Goal: Task Accomplishment & Management: Use online tool/utility

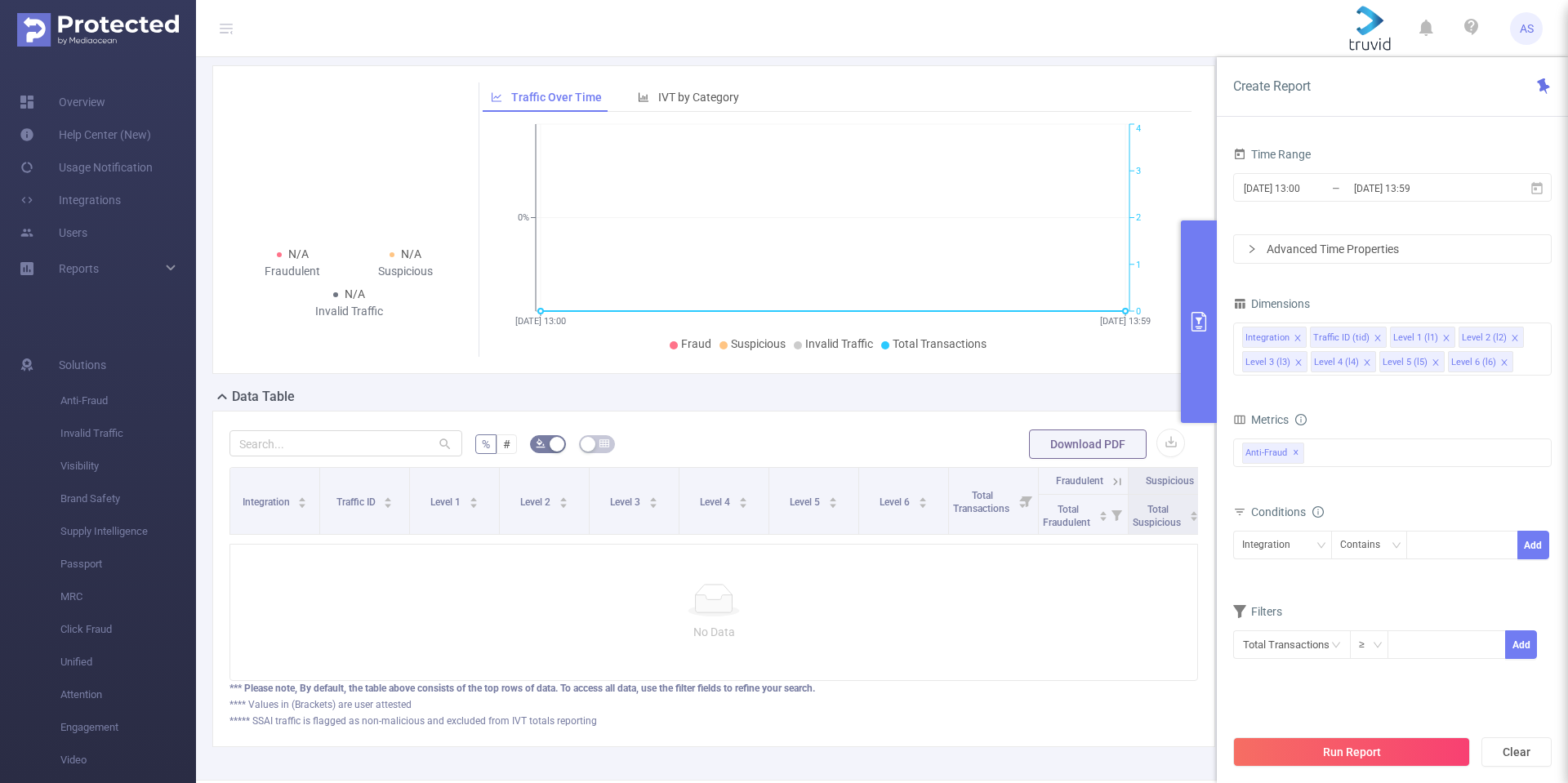
scroll to position [163, 0]
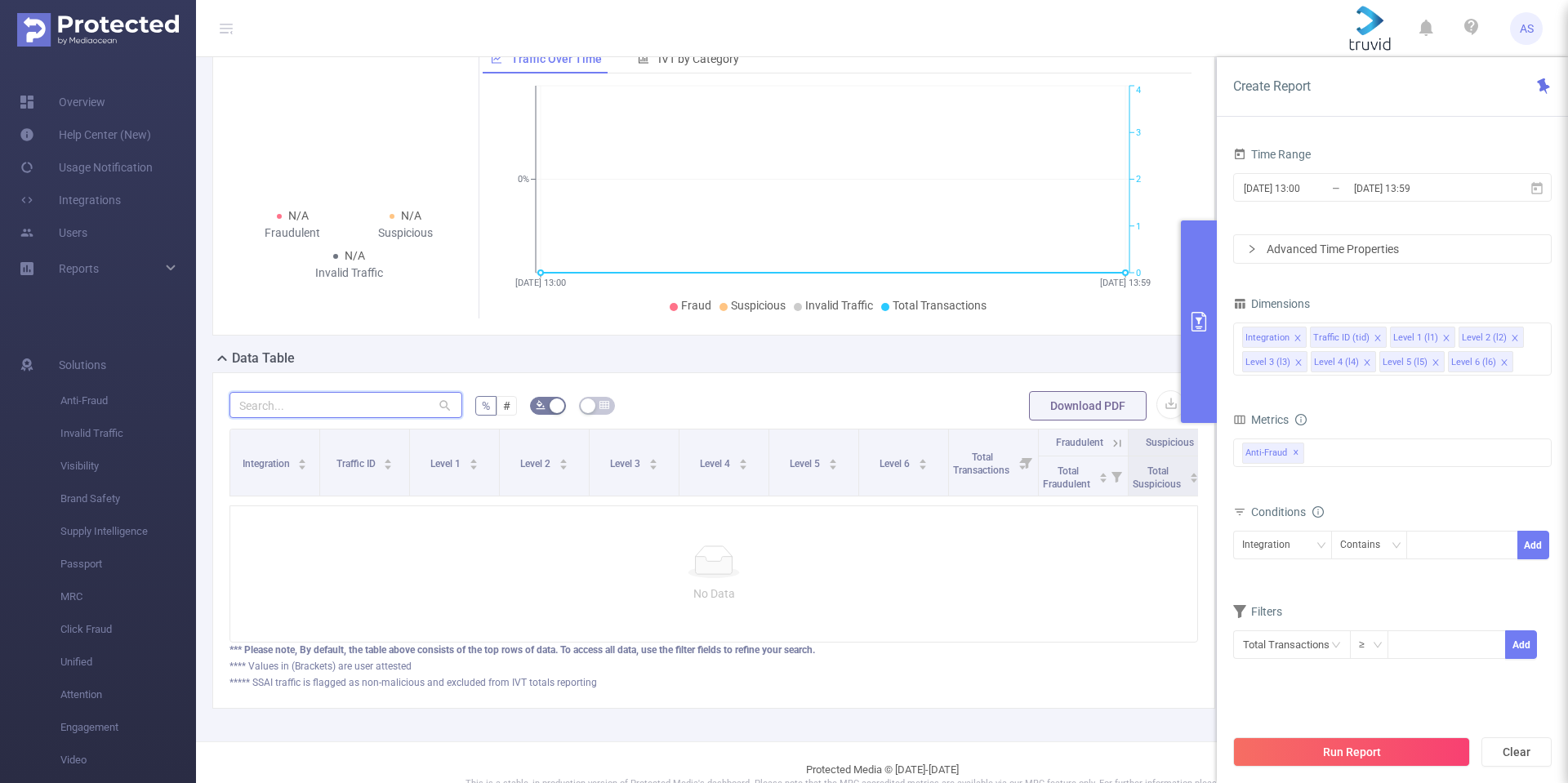
click at [384, 418] on input "text" at bounding box center [346, 404] width 233 height 26
type input "[DOMAIN_NAME]"
click at [1204, 354] on button "primary" at bounding box center [1198, 321] width 36 height 202
click at [1192, 316] on icon "primary" at bounding box center [1198, 322] width 15 height 20
click at [1288, 645] on input "text" at bounding box center [1291, 644] width 117 height 28
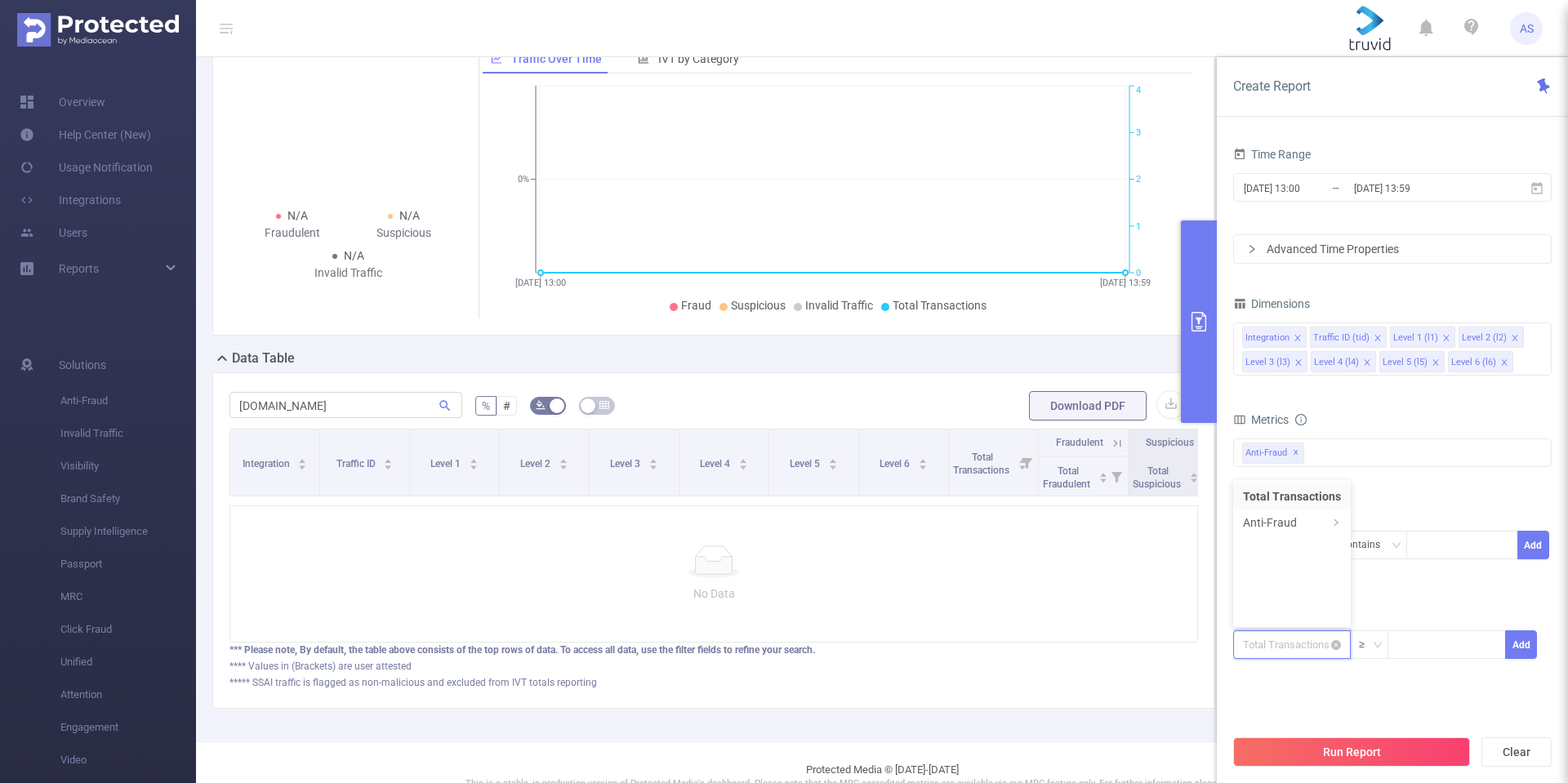
click at [1288, 645] on input "text" at bounding box center [1291, 644] width 117 height 28
click at [1333, 689] on div "Time Range [DATE] 13:00 _ [DATE] 13:59 Advanced Time Properties Dimensions Inte…" at bounding box center [1392, 422] width 319 height 557
click at [1393, 487] on div "Total General IVT Data Centers Disclosed Bots Known Crawlers Irregular Activity…" at bounding box center [1392, 464] width 319 height 58
click at [1285, 539] on div "Integration" at bounding box center [1271, 545] width 59 height 27
click at [1343, 182] on input "[DATE] 13:00" at bounding box center [1308, 188] width 132 height 22
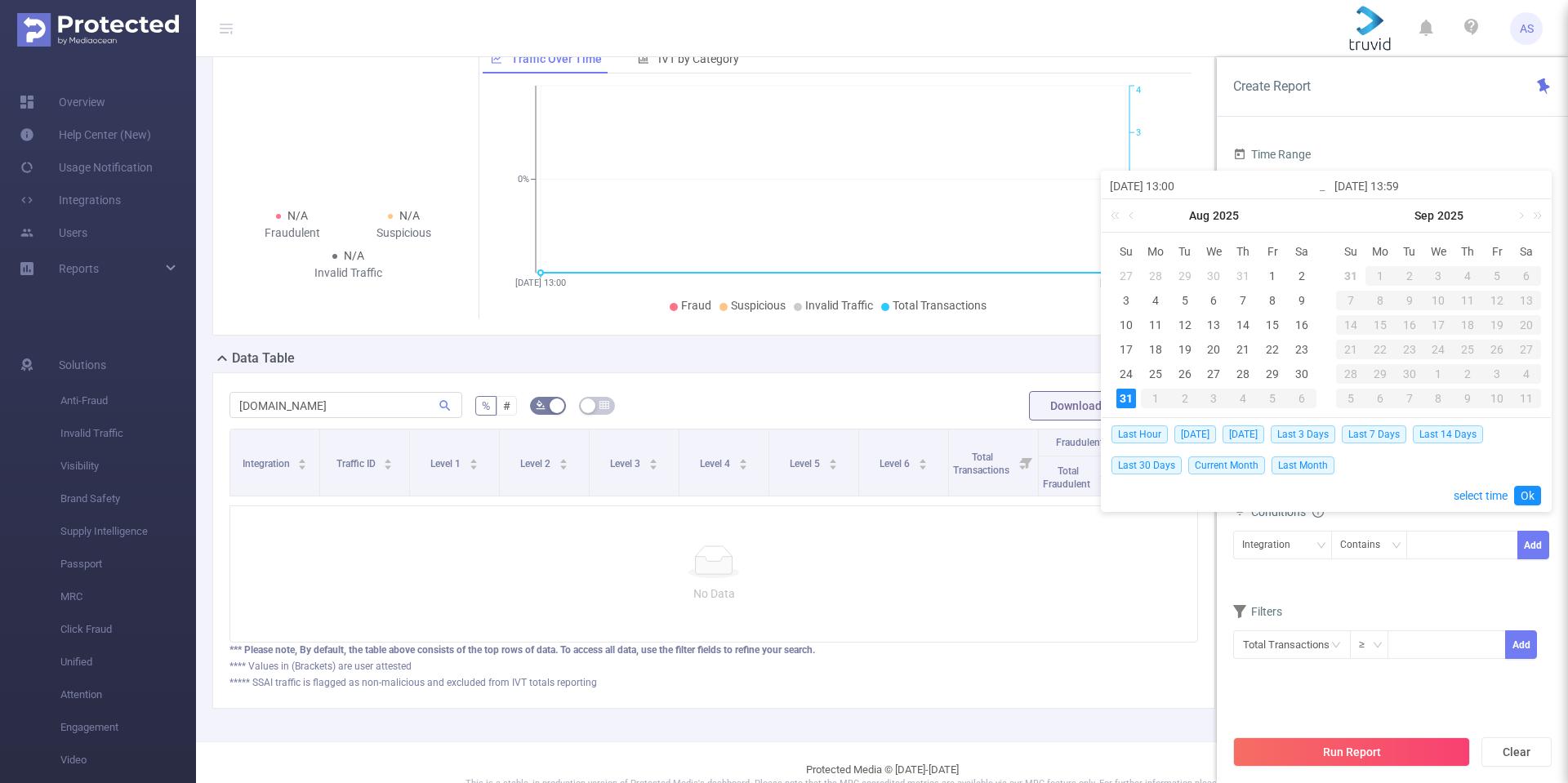
click at [1120, 397] on div "31" at bounding box center [1126, 399] width 20 height 20
click at [1528, 493] on link "Ok" at bounding box center [1528, 496] width 27 height 20
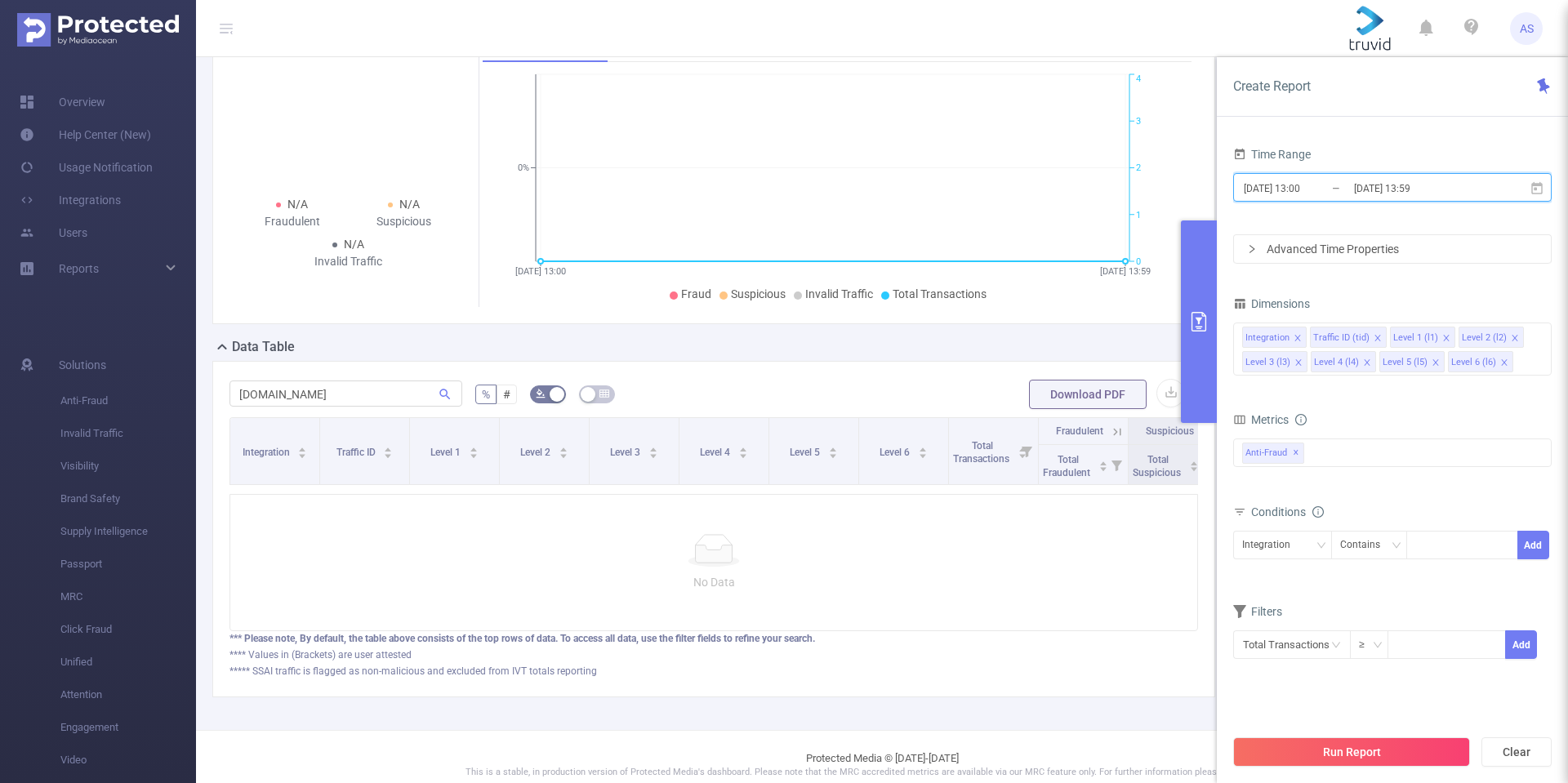
scroll to position [219, 0]
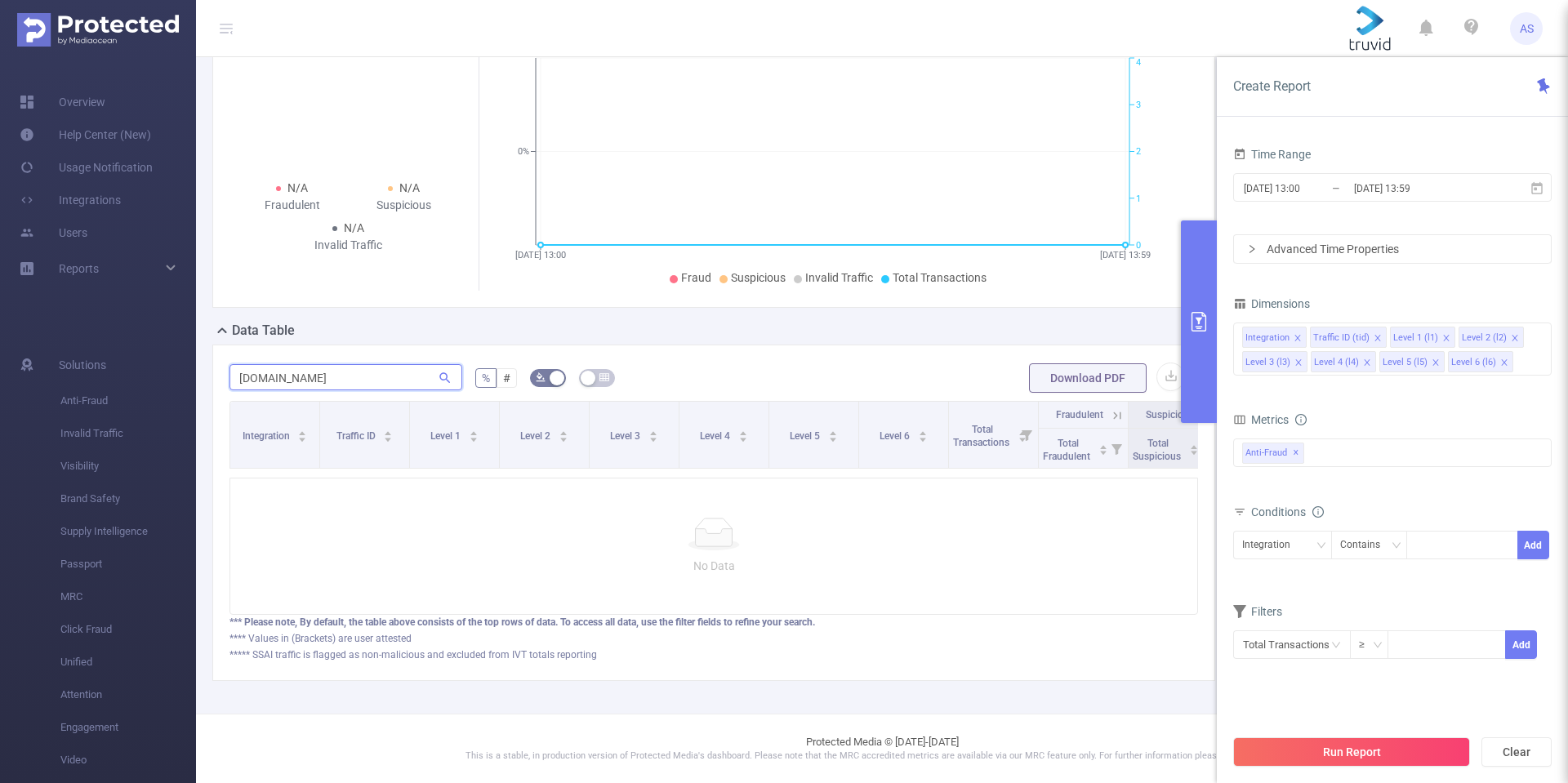
click at [338, 364] on input "[DOMAIN_NAME]" at bounding box center [346, 377] width 233 height 26
click at [1351, 747] on button "Run Report" at bounding box center [1351, 752] width 237 height 29
click at [1298, 455] on span "Anti-Fraud ✕" at bounding box center [1273, 453] width 62 height 21
click at [1434, 501] on div "Conditions" at bounding box center [1392, 514] width 319 height 27
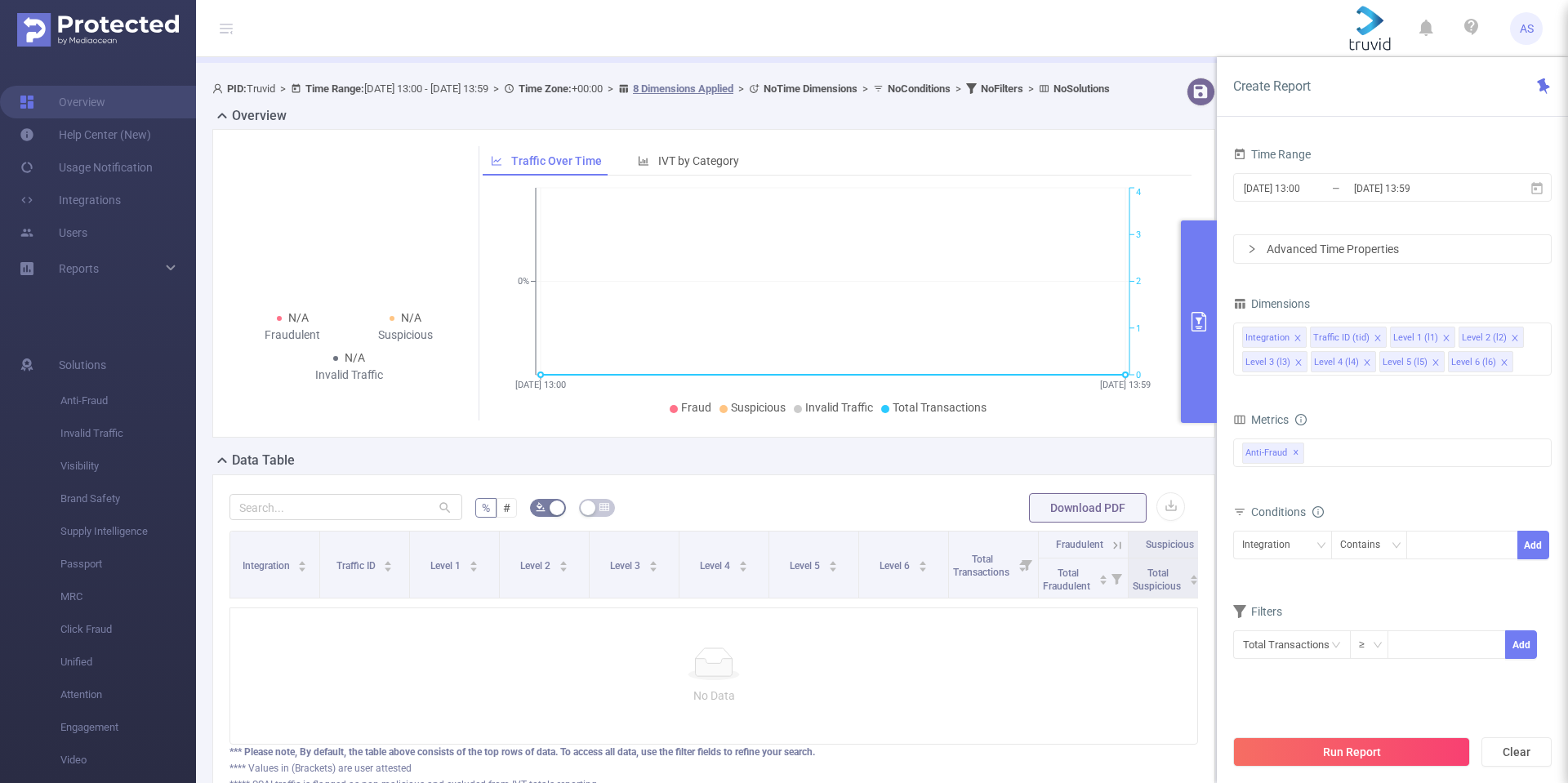
scroll to position [0, 0]
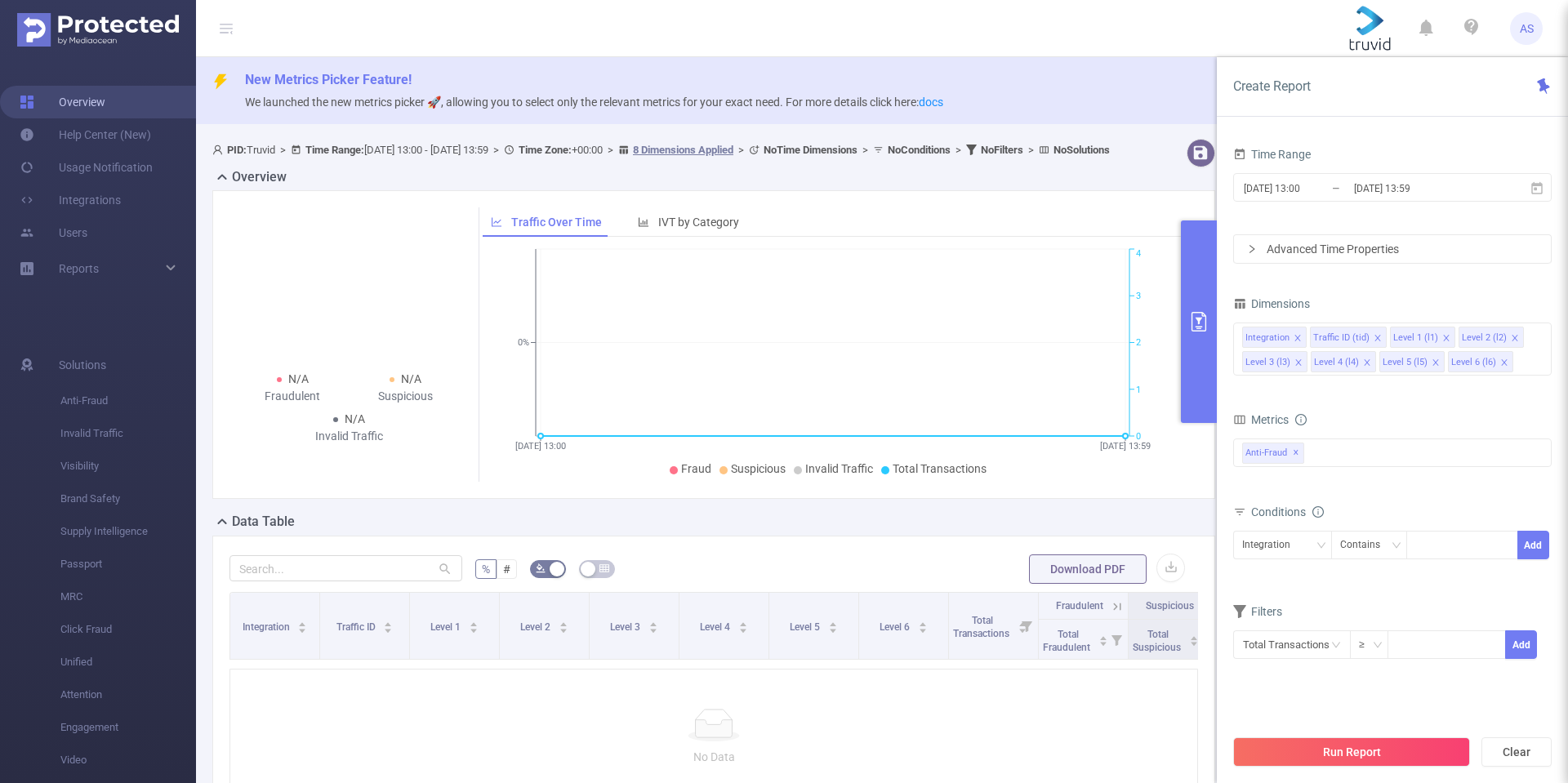
click at [80, 102] on link "Overview" at bounding box center [63, 102] width 86 height 33
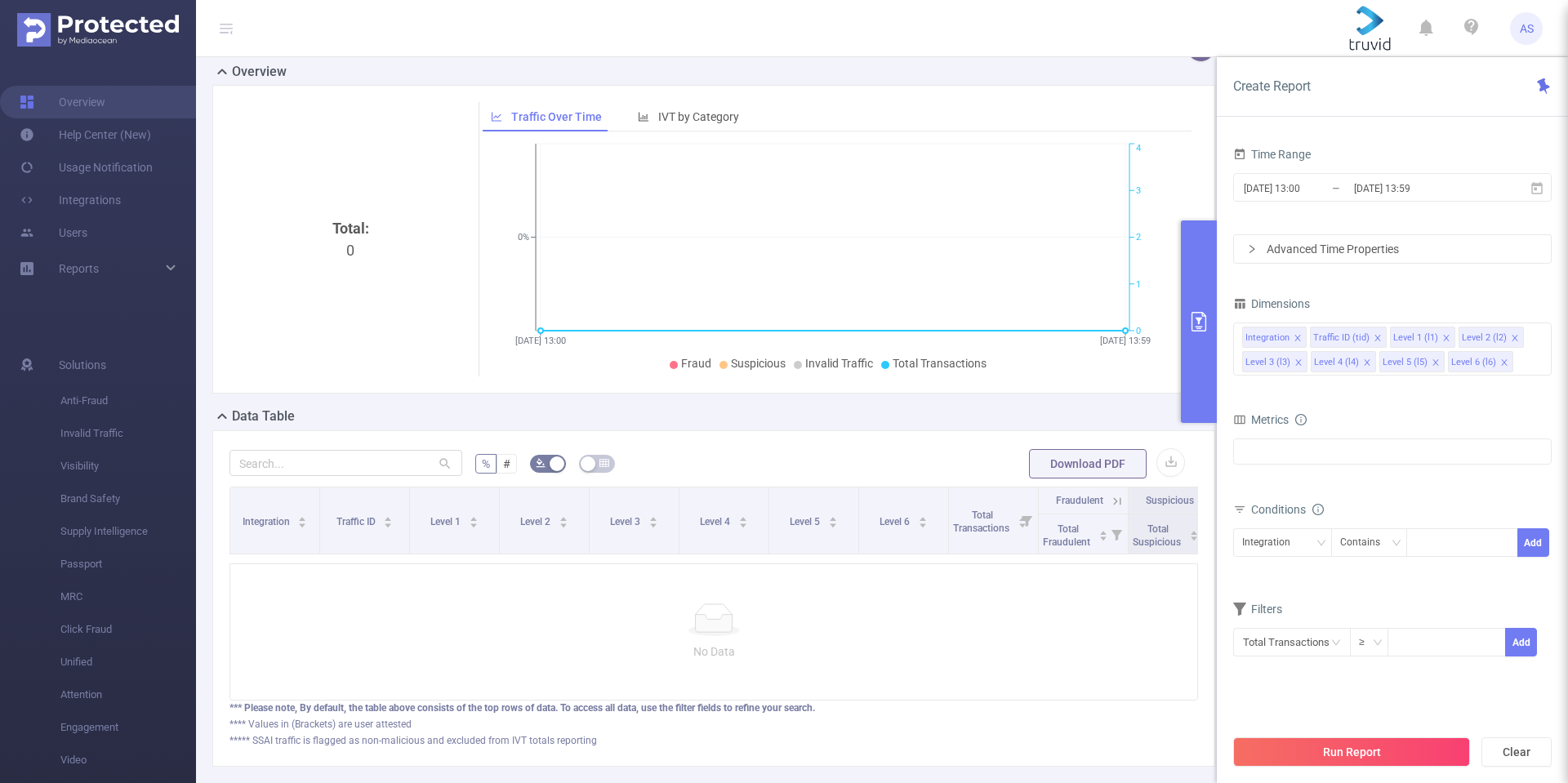
scroll to position [82, 0]
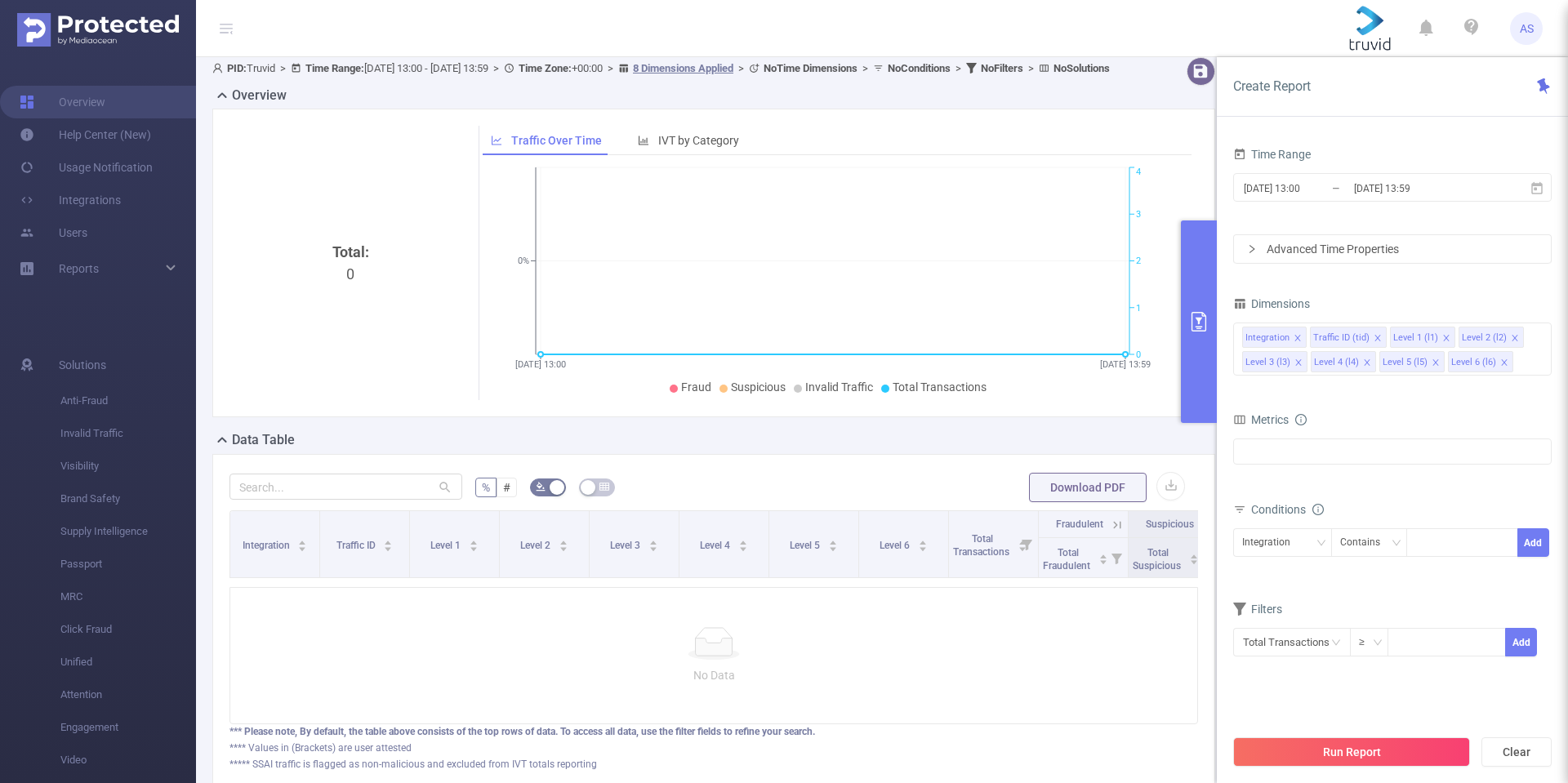
click at [1207, 310] on button "primary" at bounding box center [1198, 321] width 36 height 202
click at [1543, 79] on icon at bounding box center [1543, 86] width 12 height 15
click at [1195, 310] on button "primary" at bounding box center [1198, 321] width 36 height 202
click at [1203, 290] on button "primary" at bounding box center [1198, 321] width 36 height 202
click at [1546, 88] on icon at bounding box center [1543, 86] width 16 height 16
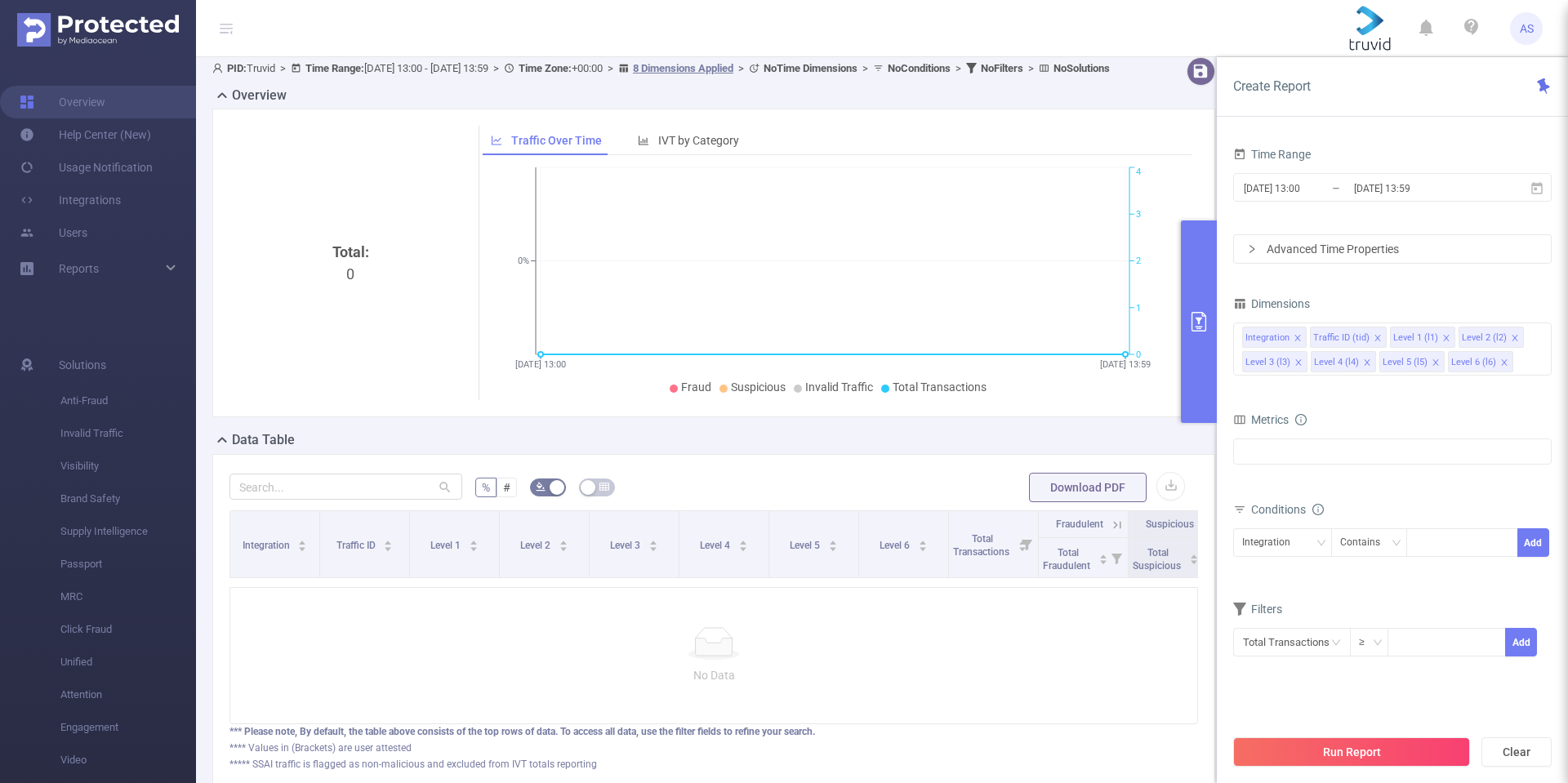
click at [1255, 86] on span "Create Report" at bounding box center [1271, 86] width 77 height 15
click at [993, 79] on div "PID: Truvid > Time Range: [DATE] 13:00 - [DATE] 13:59 > Time Zone: +00:00 > 8 D…" at bounding box center [671, 68] width 918 height 22
click at [677, 147] on span "IVT by Category" at bounding box center [698, 140] width 81 height 13
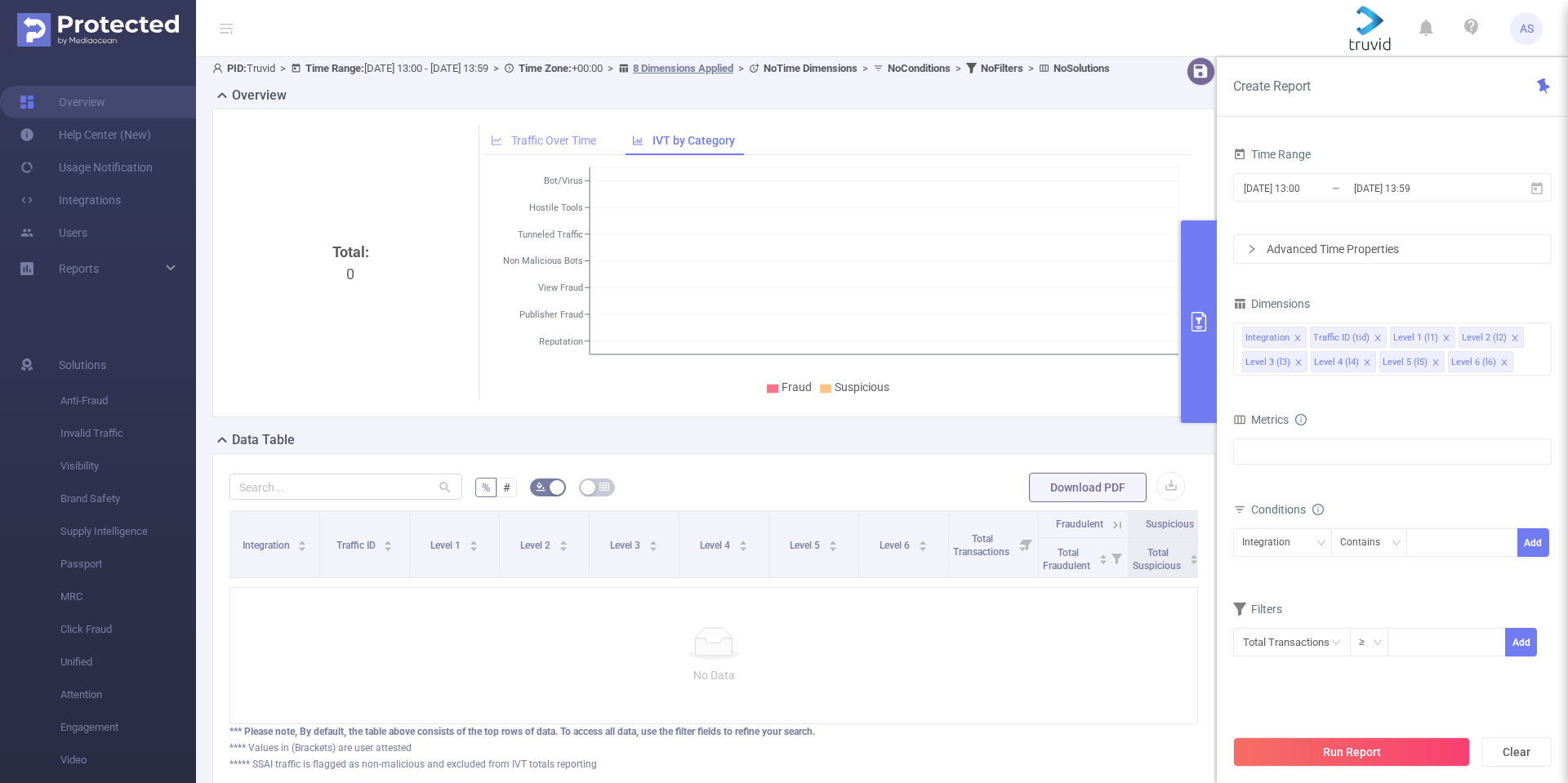
click at [535, 148] on div "Traffic Over Time" at bounding box center [544, 140] width 122 height 30
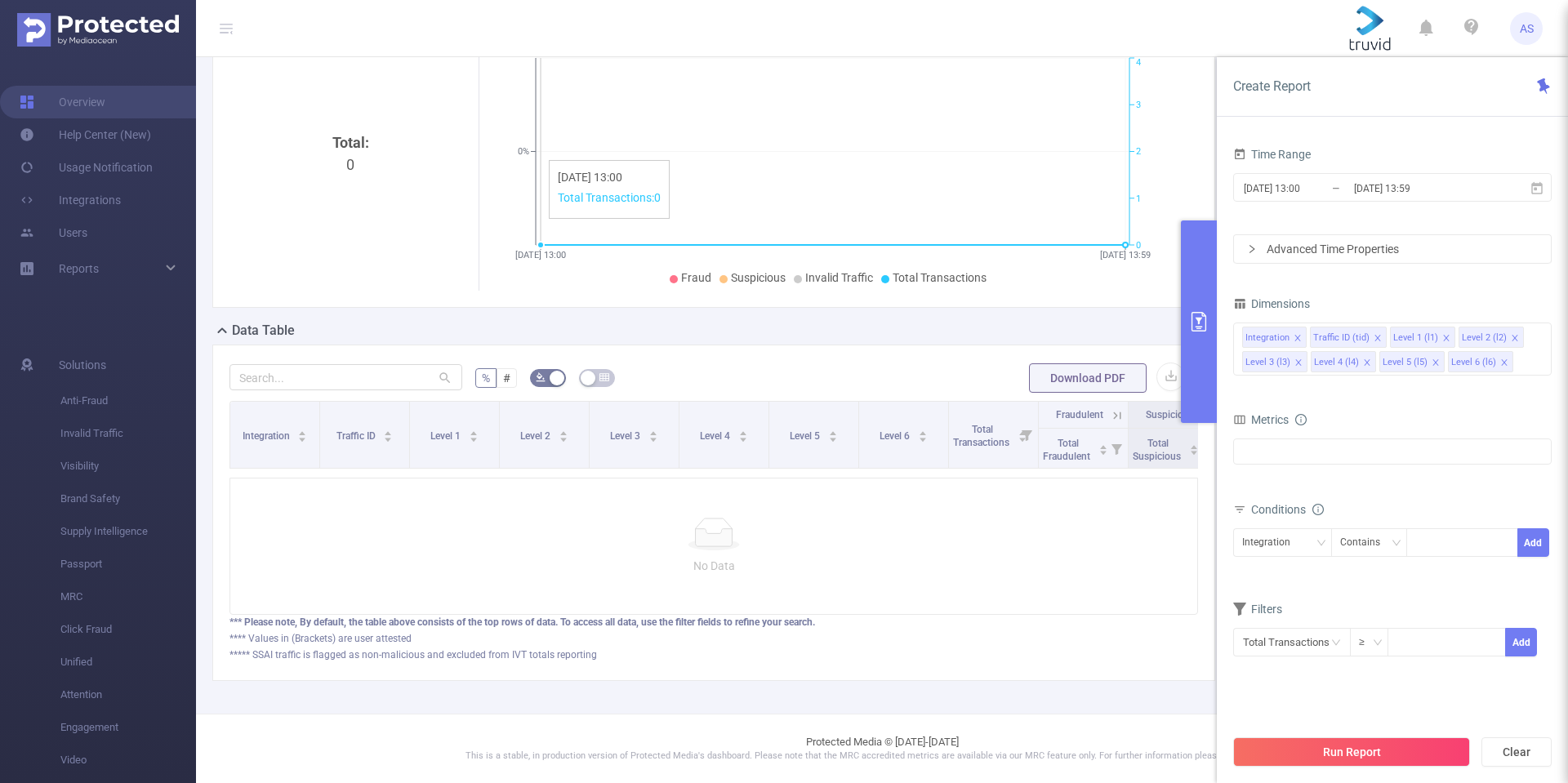
scroll to position [219, 0]
click at [1373, 240] on div "Advanced Time Properties" at bounding box center [1392, 249] width 317 height 27
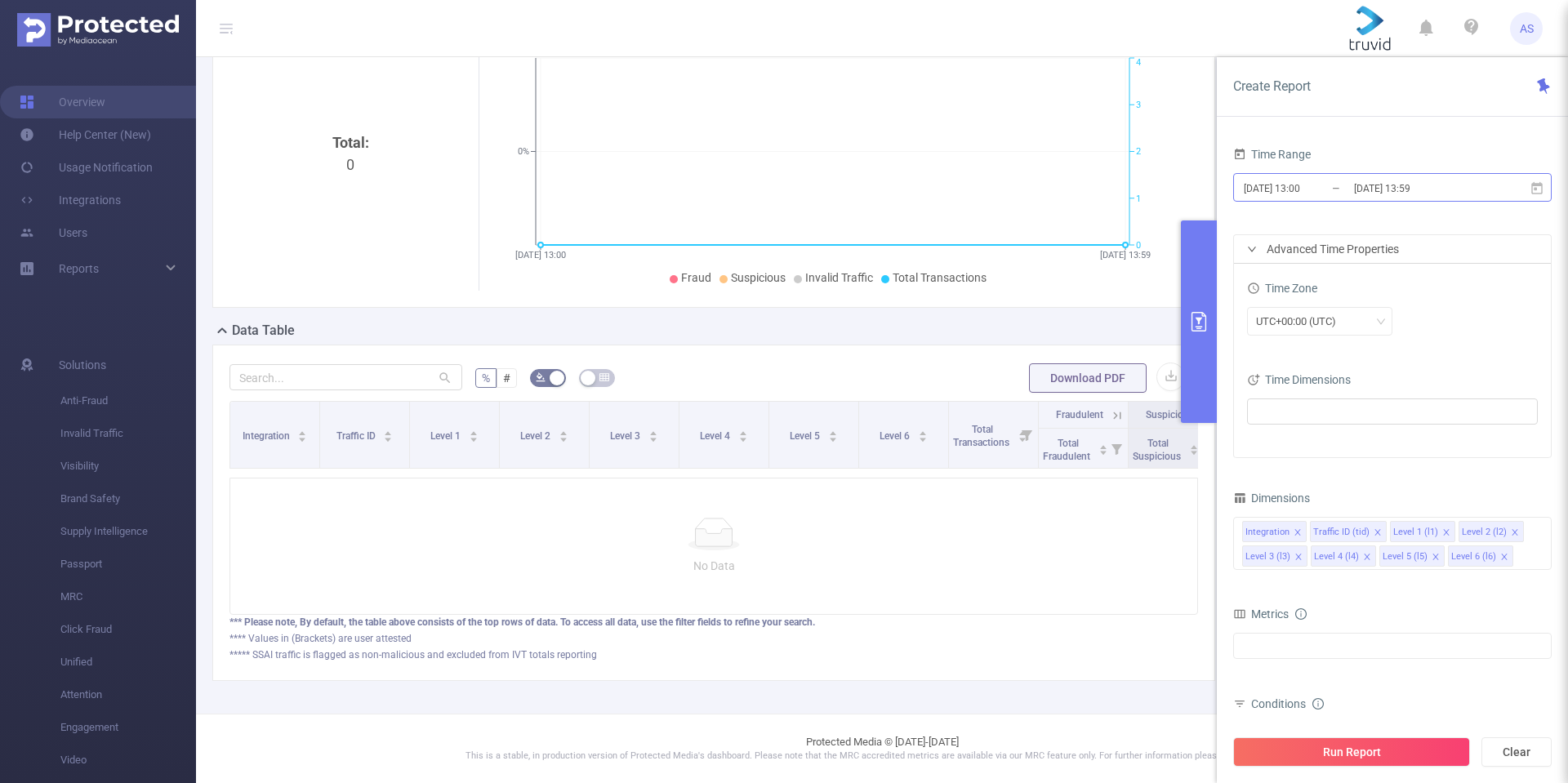
click at [1390, 188] on input "[DATE] 13:59" at bounding box center [1418, 188] width 132 height 22
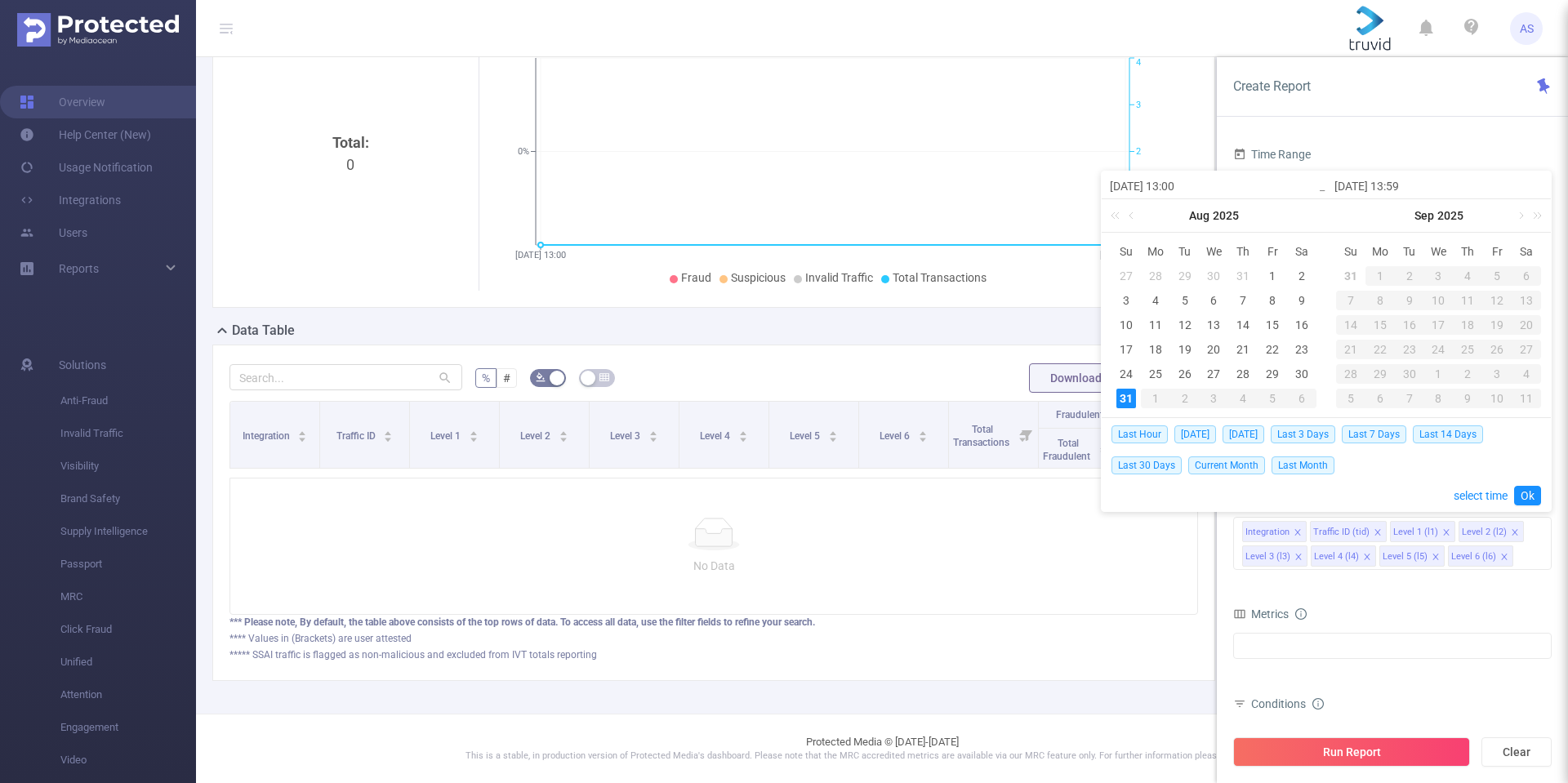
click at [1125, 395] on div "31" at bounding box center [1126, 399] width 20 height 20
click at [1525, 494] on link "Ok" at bounding box center [1528, 496] width 27 height 20
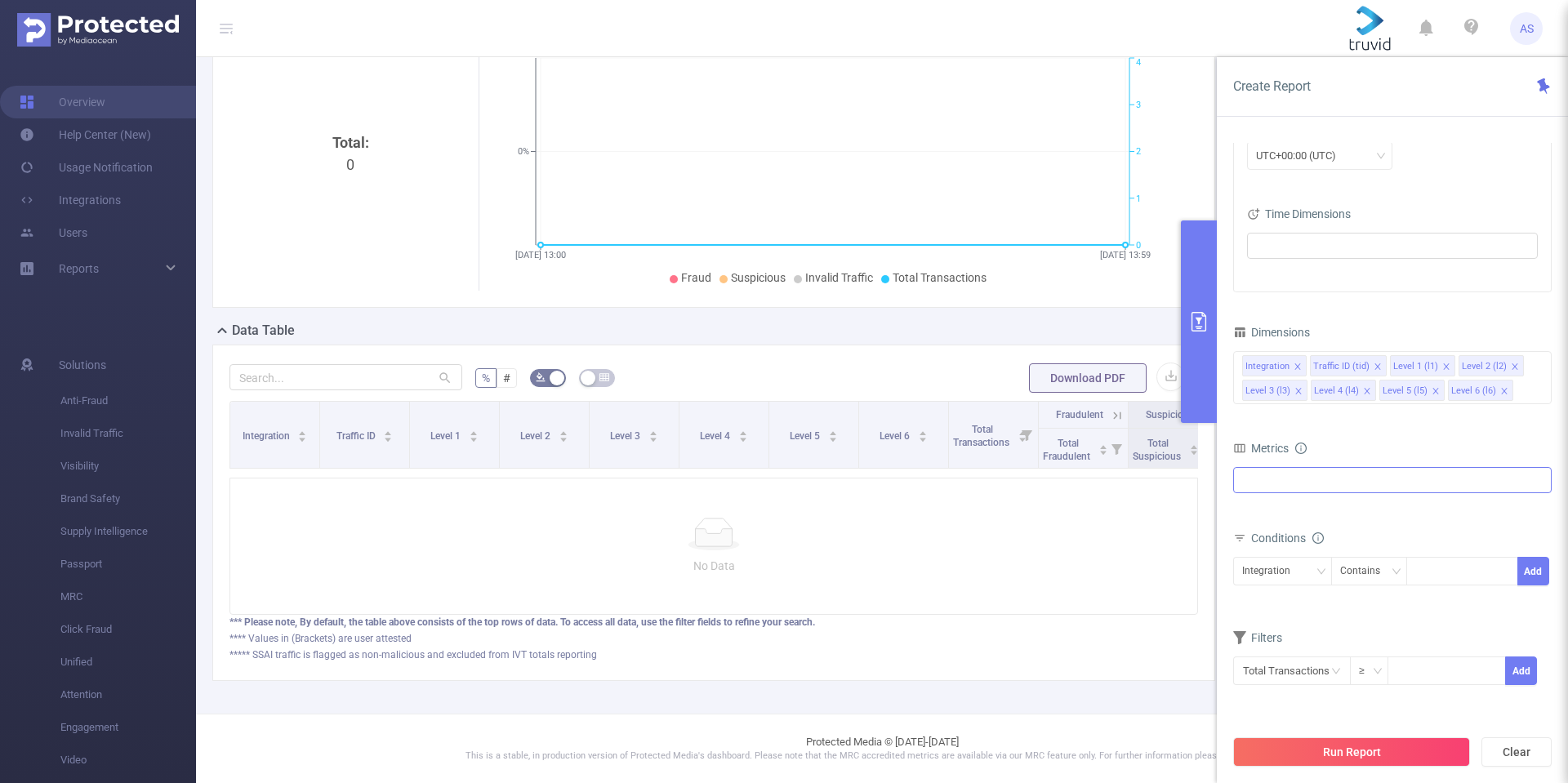
click at [1347, 479] on div "Anti-Fraud" at bounding box center [1392, 480] width 319 height 26
click at [1260, 488] on span at bounding box center [1260, 488] width 13 height 13
click at [1344, 755] on button "Run Report" at bounding box center [1351, 752] width 237 height 29
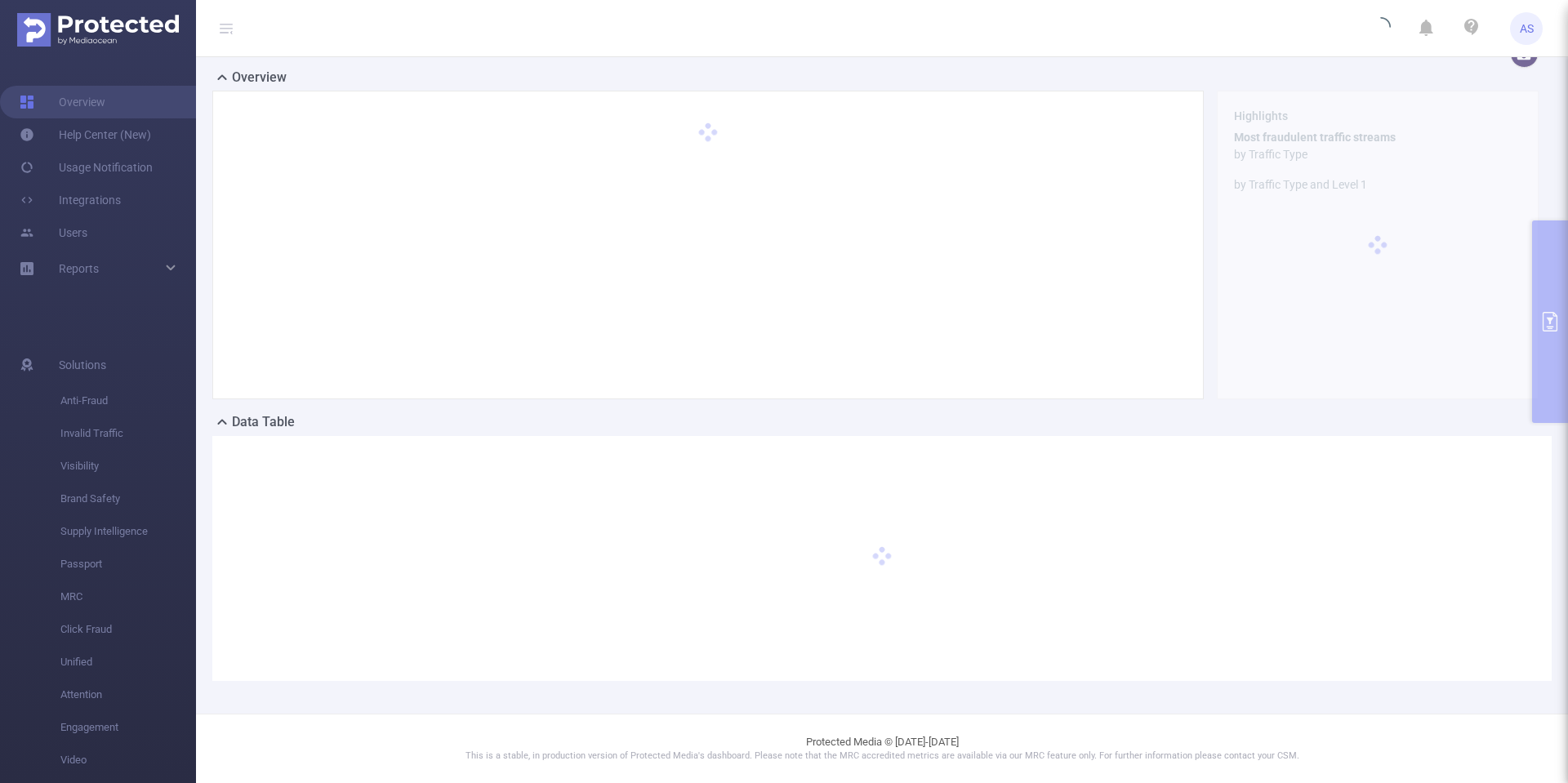
scroll to position [99, 0]
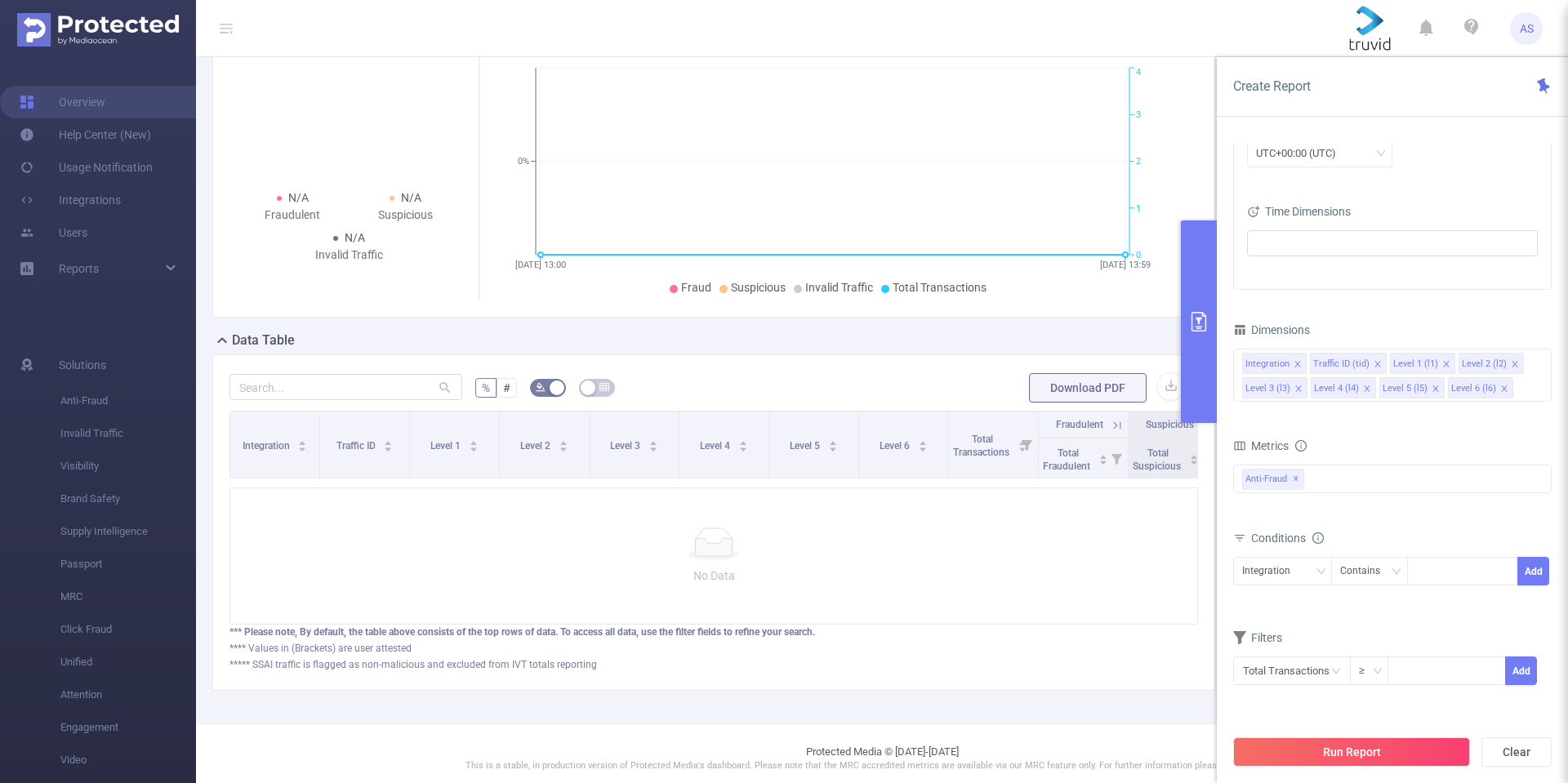
scroll to position [219, 0]
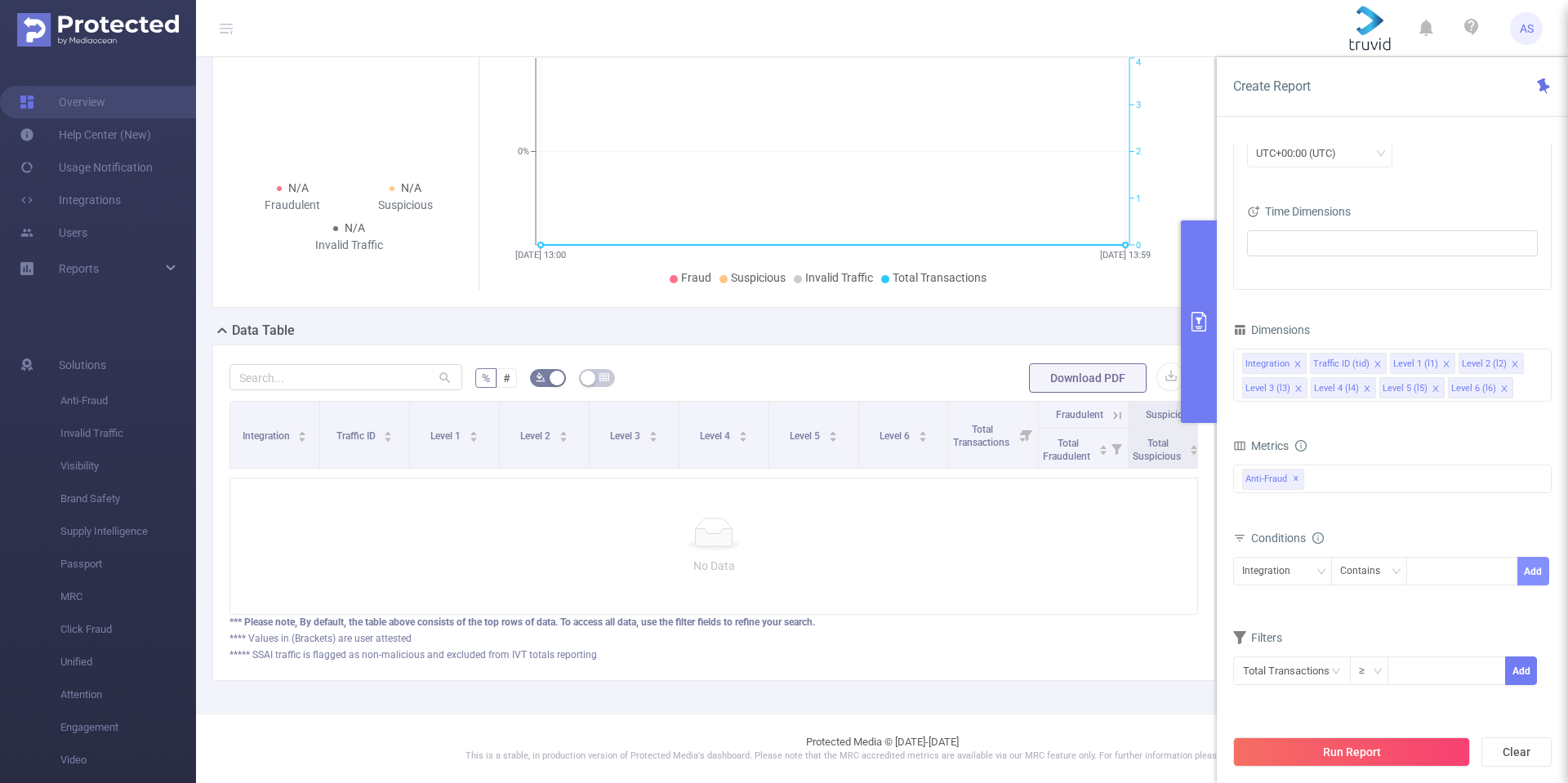
click at [1529, 570] on button "Add" at bounding box center [1532, 571] width 32 height 28
click at [1544, 564] on button "Add" at bounding box center [1532, 571] width 32 height 28
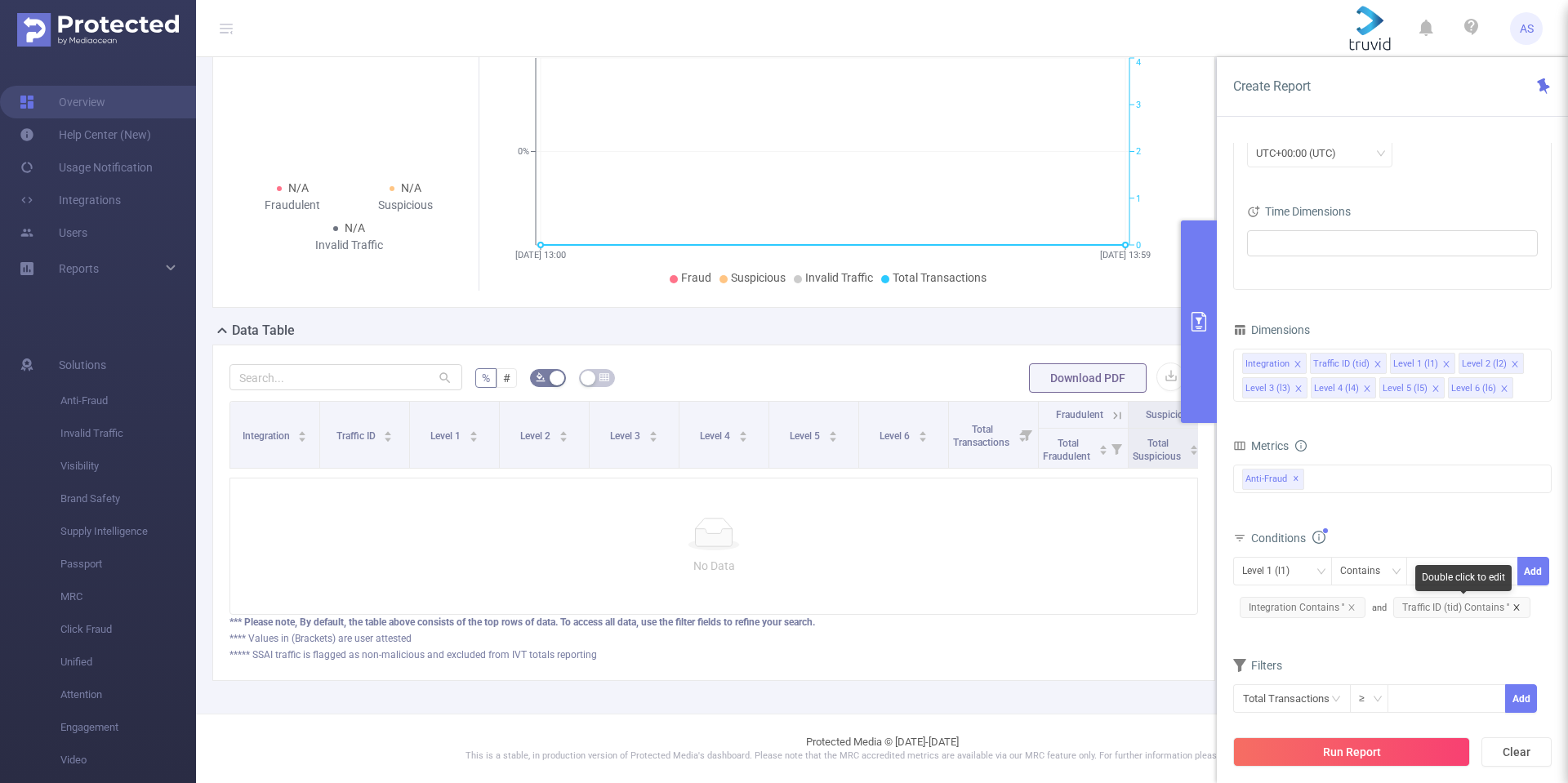
click at [1513, 608] on icon "icon: close" at bounding box center [1516, 607] width 5 height 5
click at [1349, 609] on icon "icon: close" at bounding box center [1351, 607] width 8 height 8
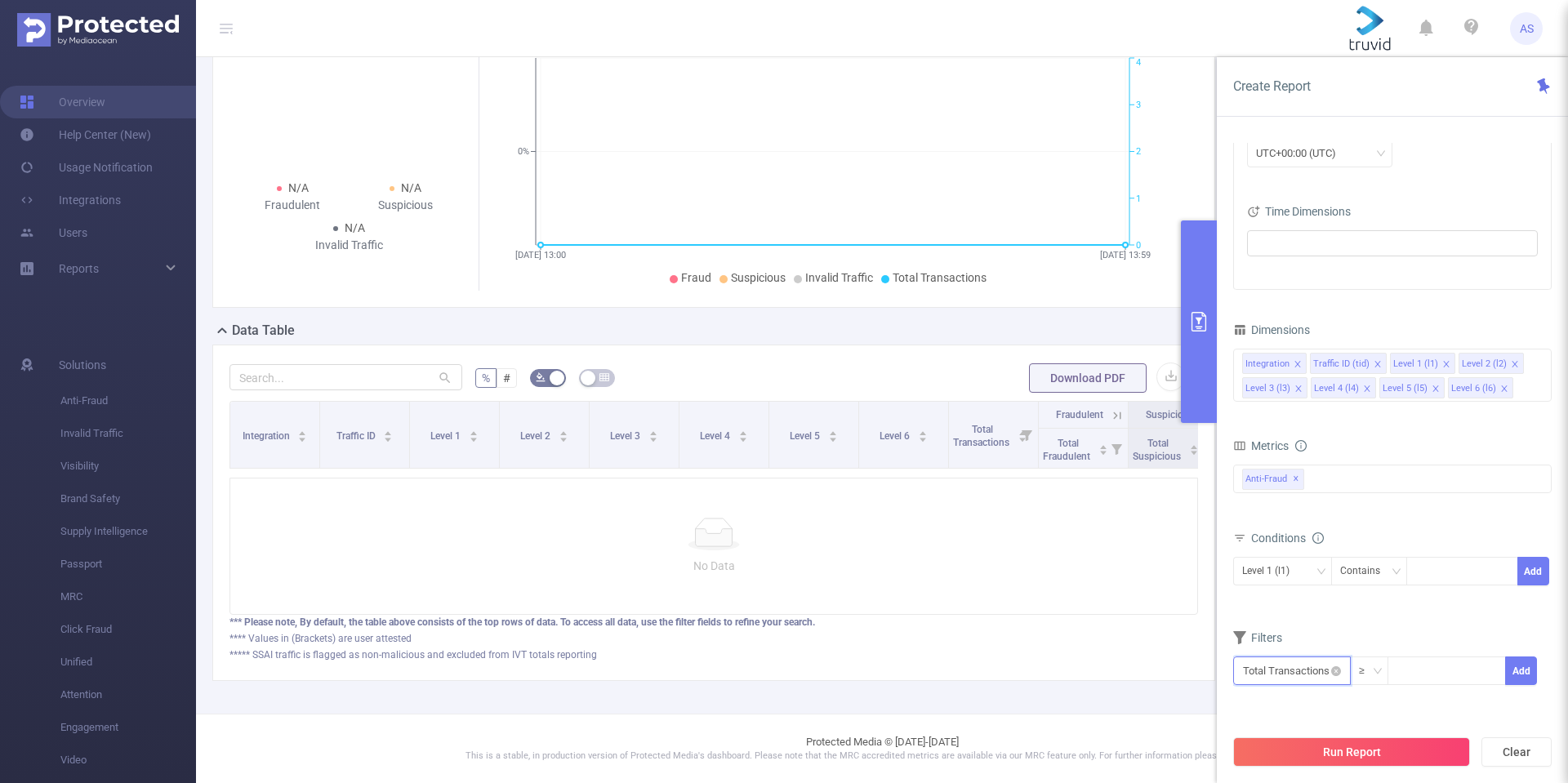
click at [1330, 674] on input "text" at bounding box center [1291, 670] width 117 height 28
click at [1409, 630] on div "Filters" at bounding box center [1392, 640] width 319 height 27
click at [1382, 754] on button "Run Report" at bounding box center [1351, 752] width 237 height 29
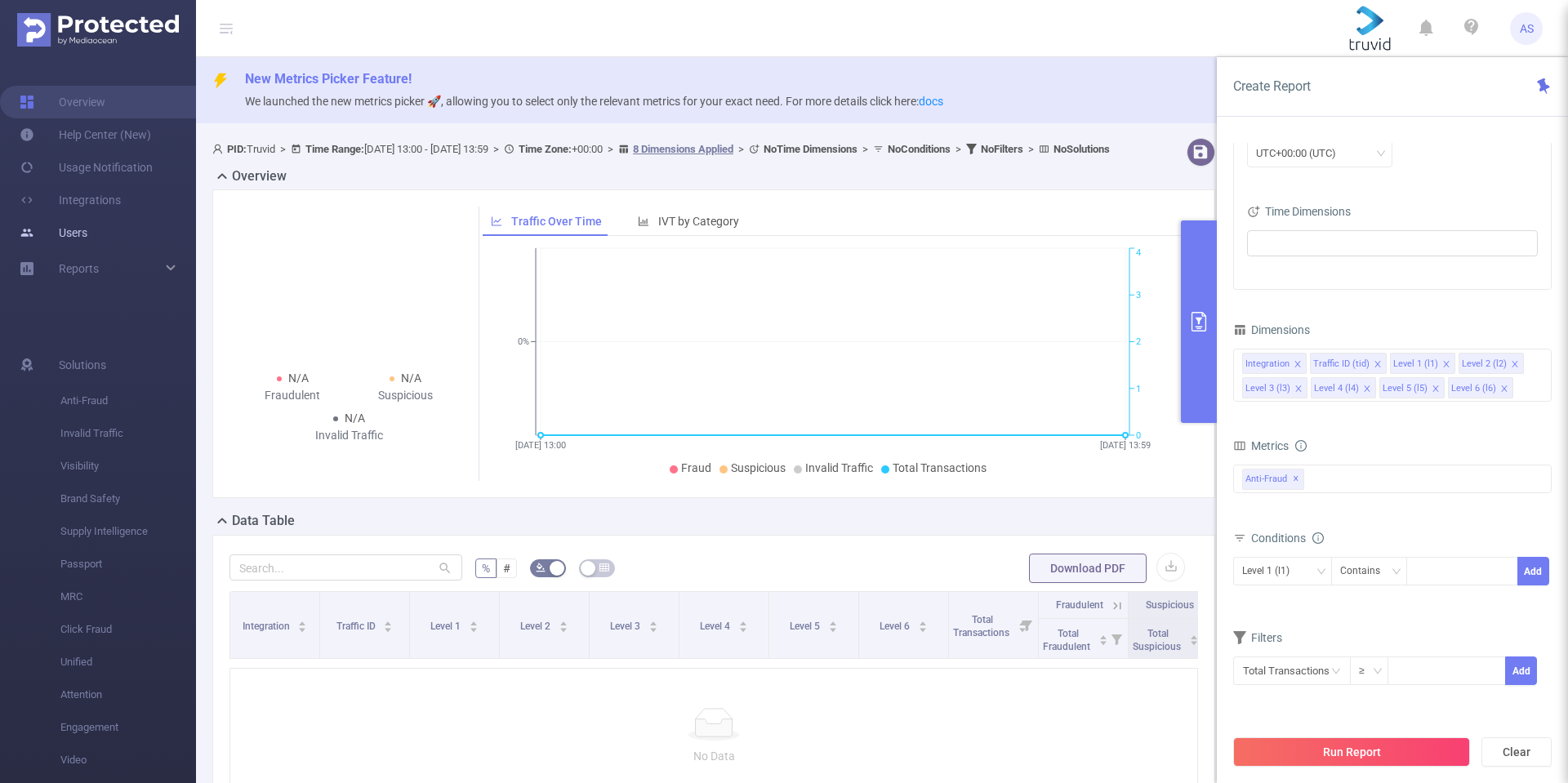
scroll to position [0, 0]
click at [88, 168] on link "Usage Notification" at bounding box center [87, 168] width 133 height 33
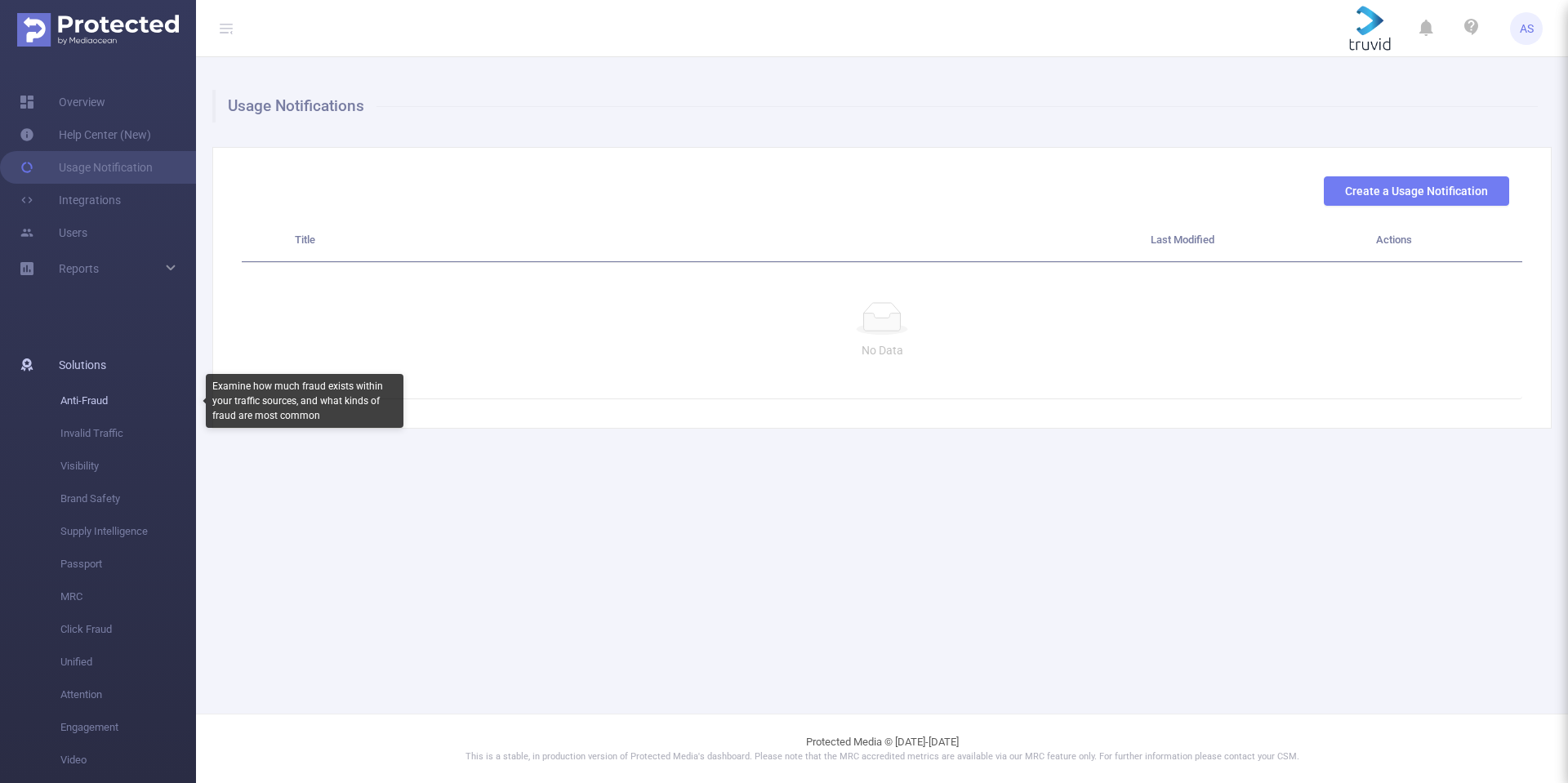
click at [83, 400] on span "Anti-Fraud" at bounding box center [127, 401] width 136 height 33
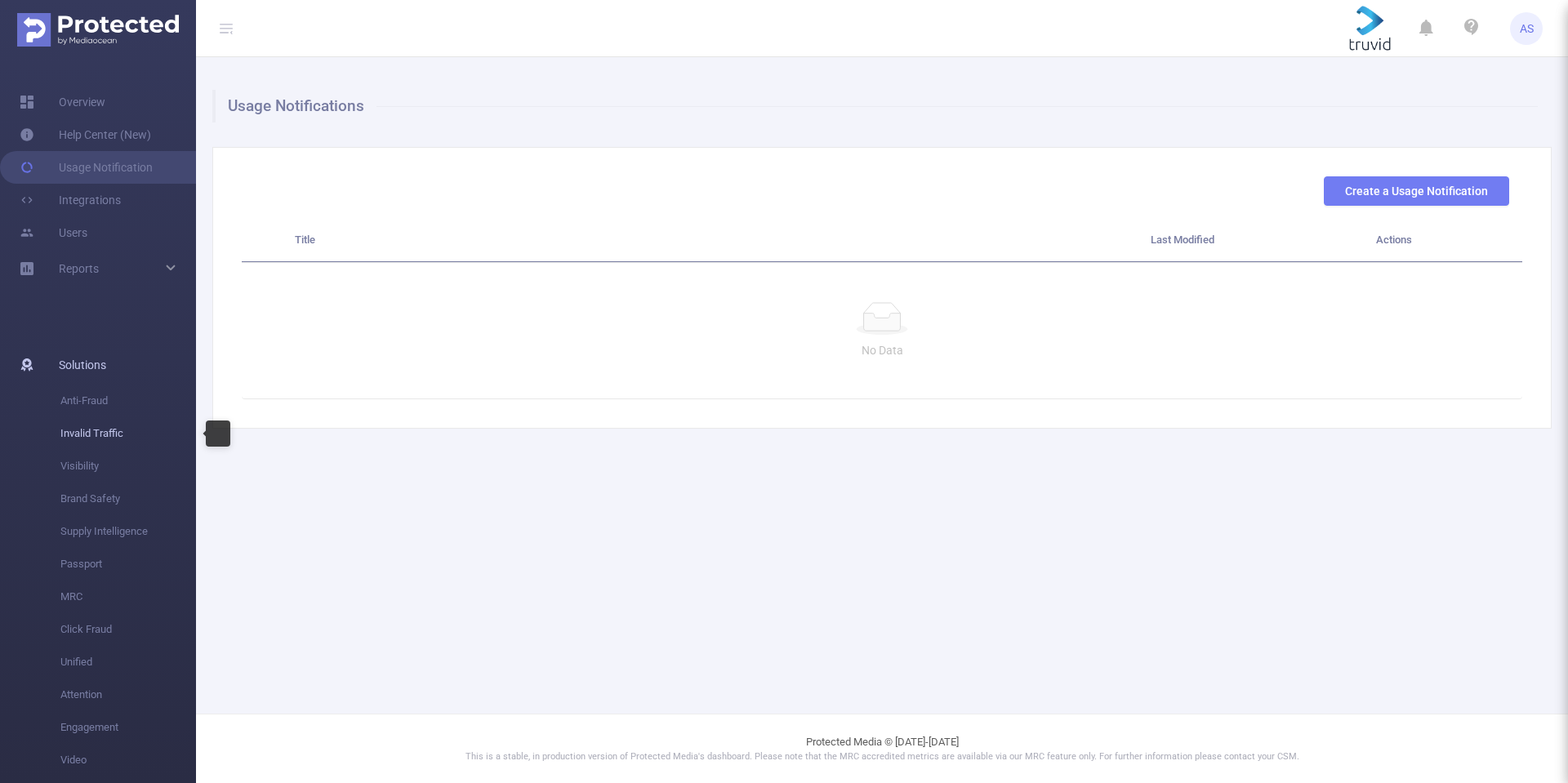
click at [75, 436] on span "Invalid Traffic" at bounding box center [127, 433] width 136 height 33
click at [82, 432] on span "Invalid Traffic" at bounding box center [127, 433] width 136 height 33
click at [79, 370] on span "Solutions" at bounding box center [83, 365] width 47 height 33
click at [77, 728] on span "Video" at bounding box center [127, 738] width 136 height 33
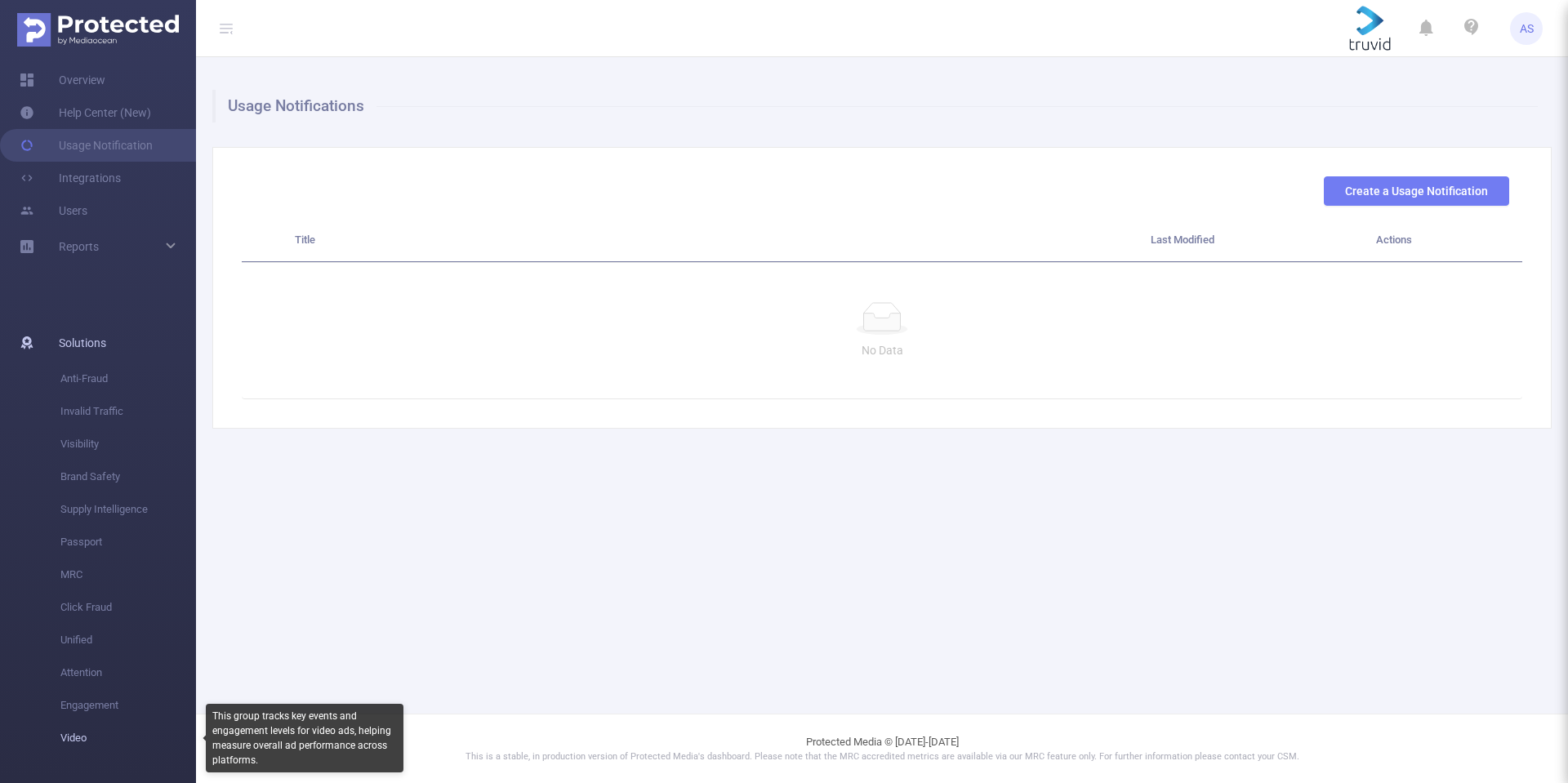
click at [70, 735] on span "Video" at bounding box center [127, 738] width 136 height 33
click at [70, 734] on span "Video" at bounding box center [127, 738] width 136 height 33
